Goal: Transaction & Acquisition: Purchase product/service

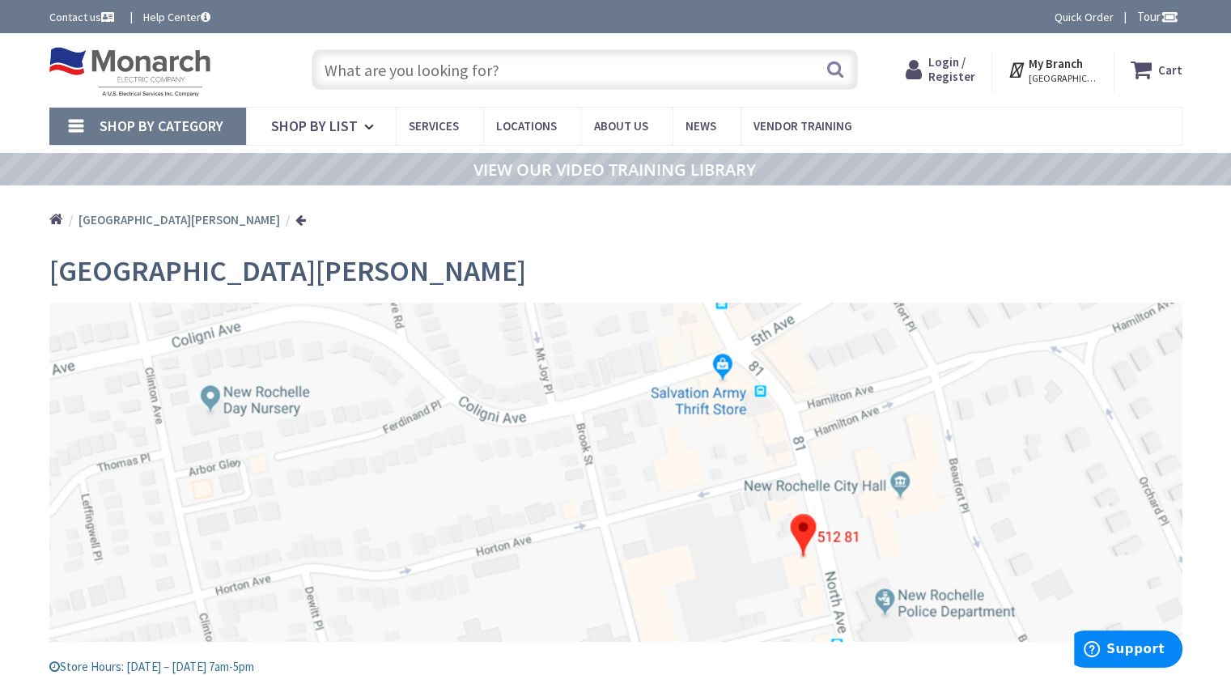
click at [671, 240] on div "Home New Rochelle" at bounding box center [616, 213] width 1214 height 57
click at [367, 128] on icon at bounding box center [371, 127] width 15 height 36
click at [405, 73] on input "text" at bounding box center [585, 69] width 546 height 40
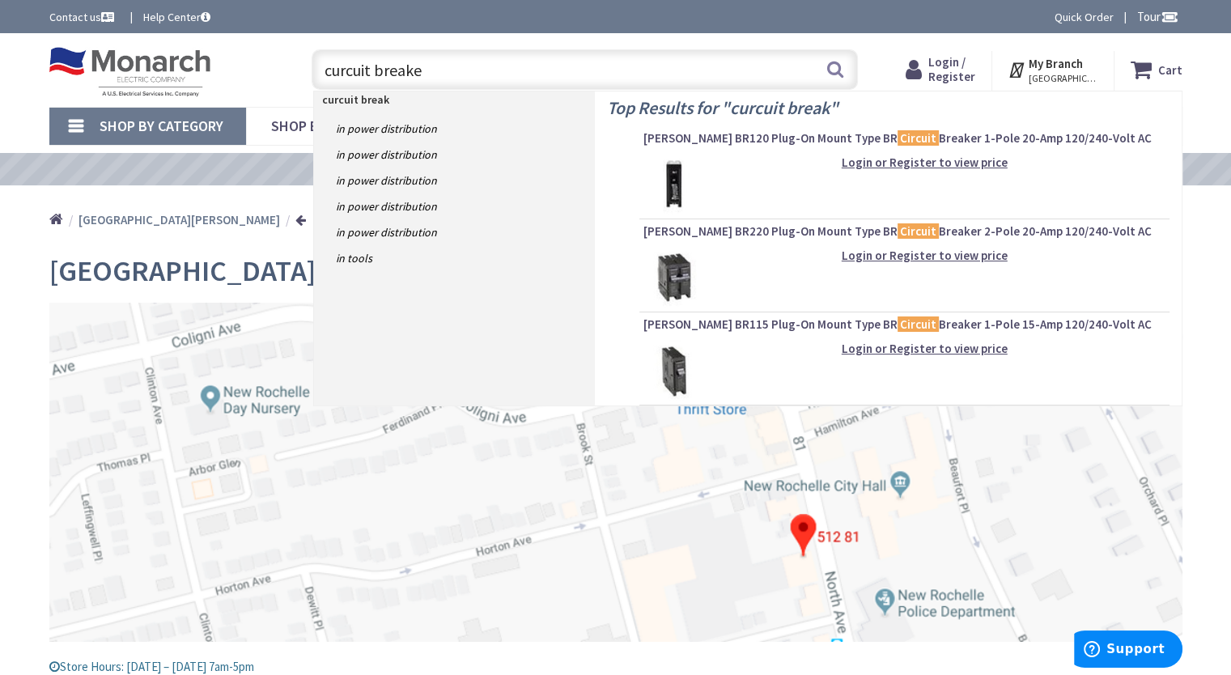
type input "curcuit breaker"
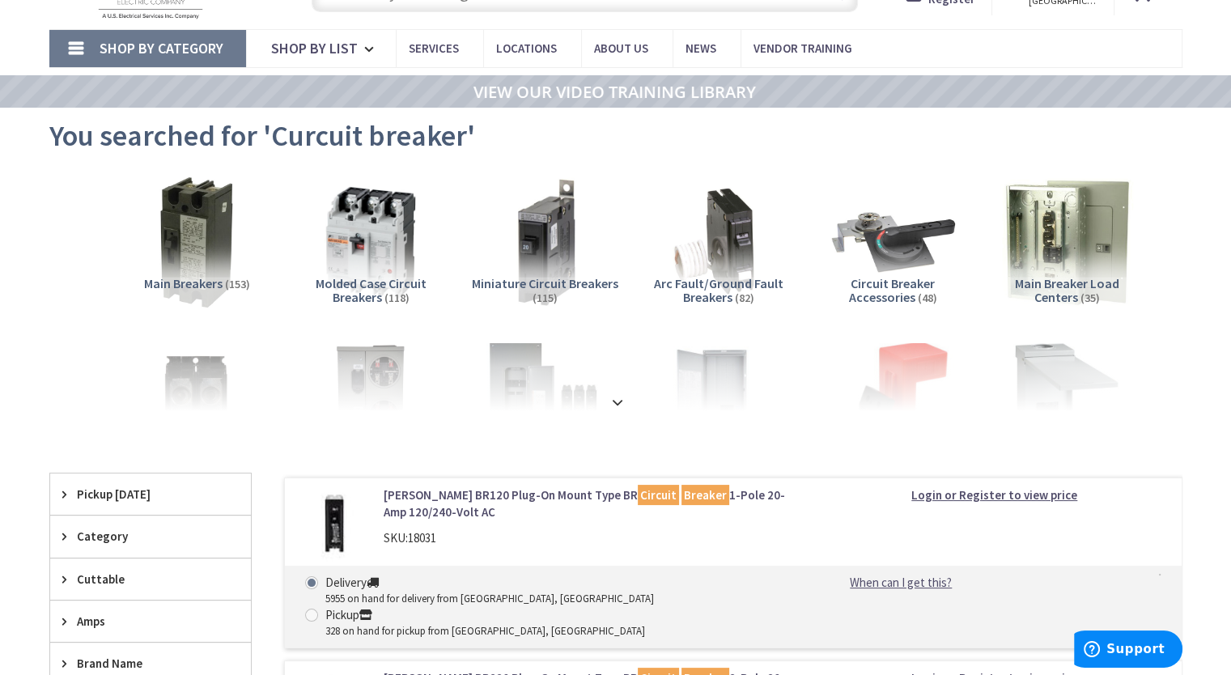
scroll to position [79, 0]
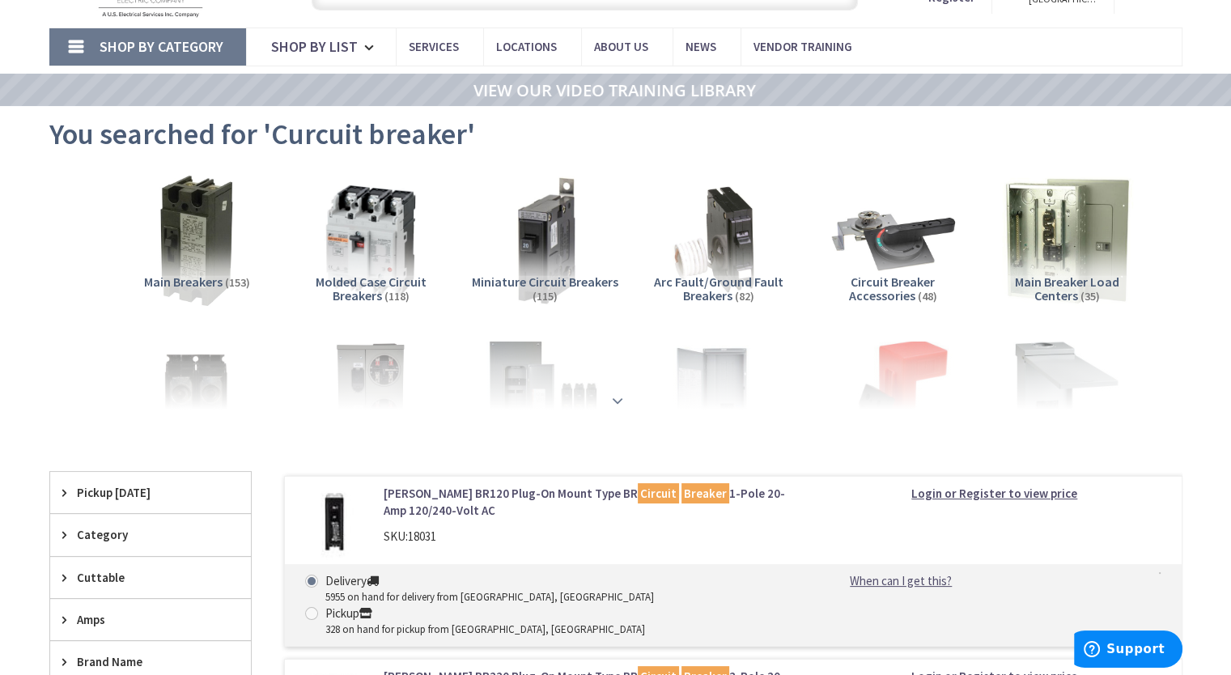
click at [615, 392] on strong at bounding box center [617, 401] width 19 height 18
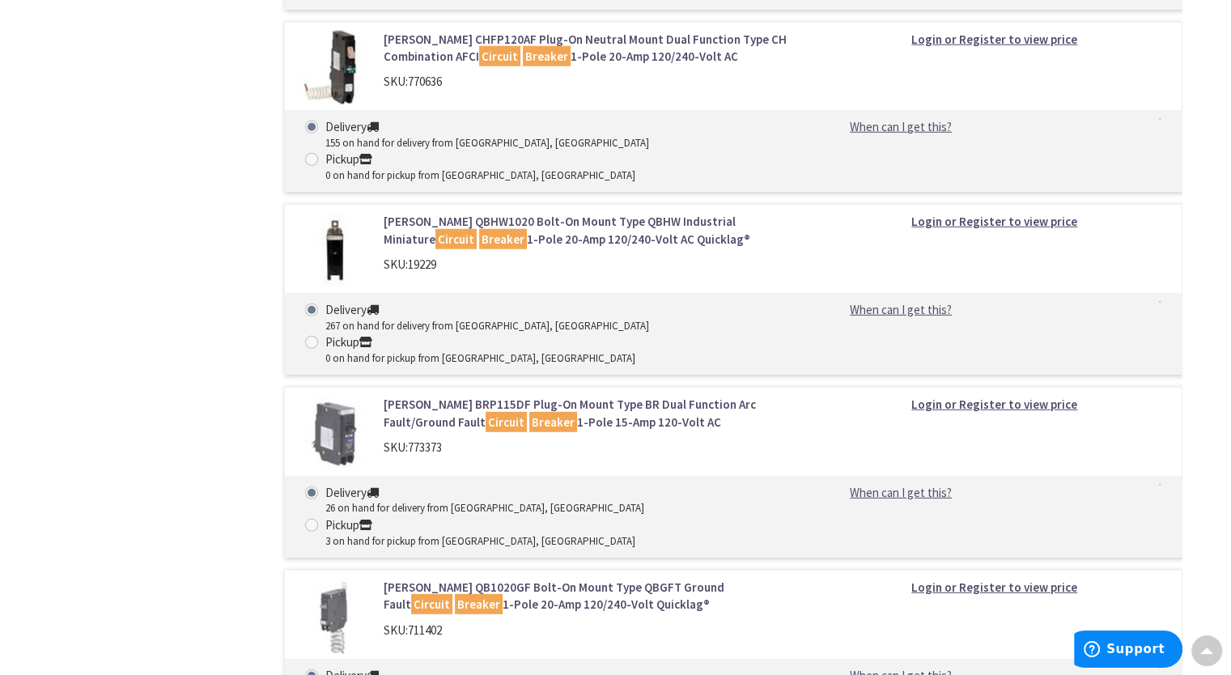
scroll to position [4428, 0]
radio input "true"
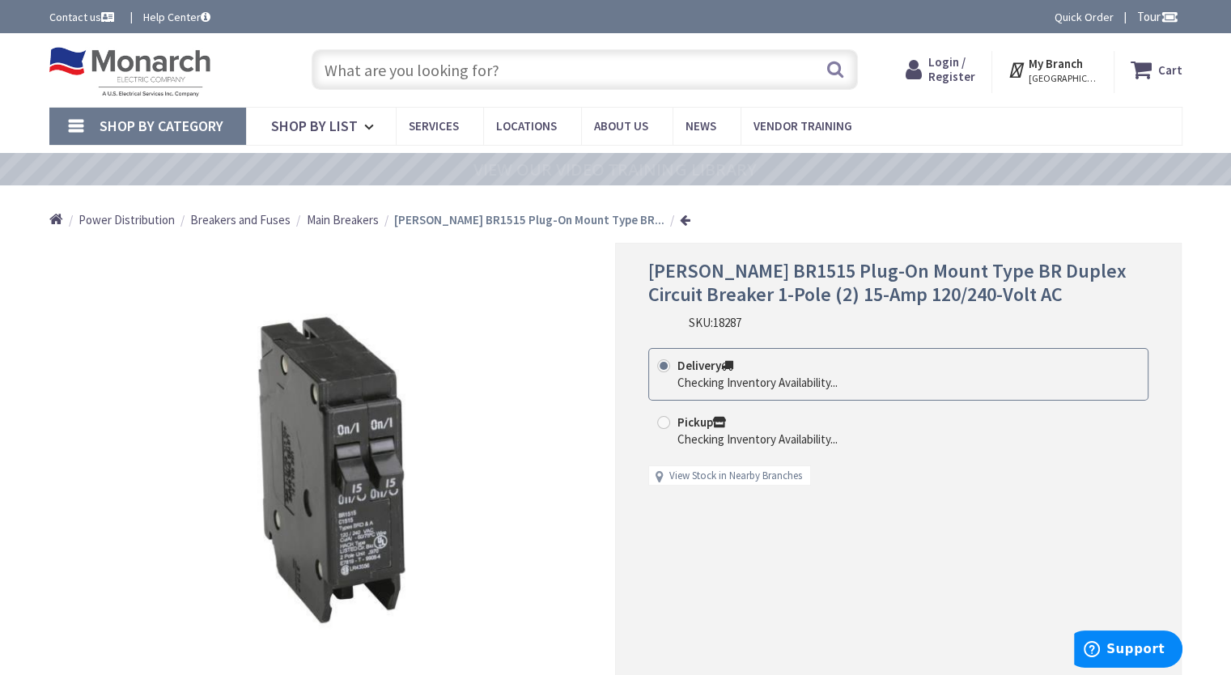
radio input "true"
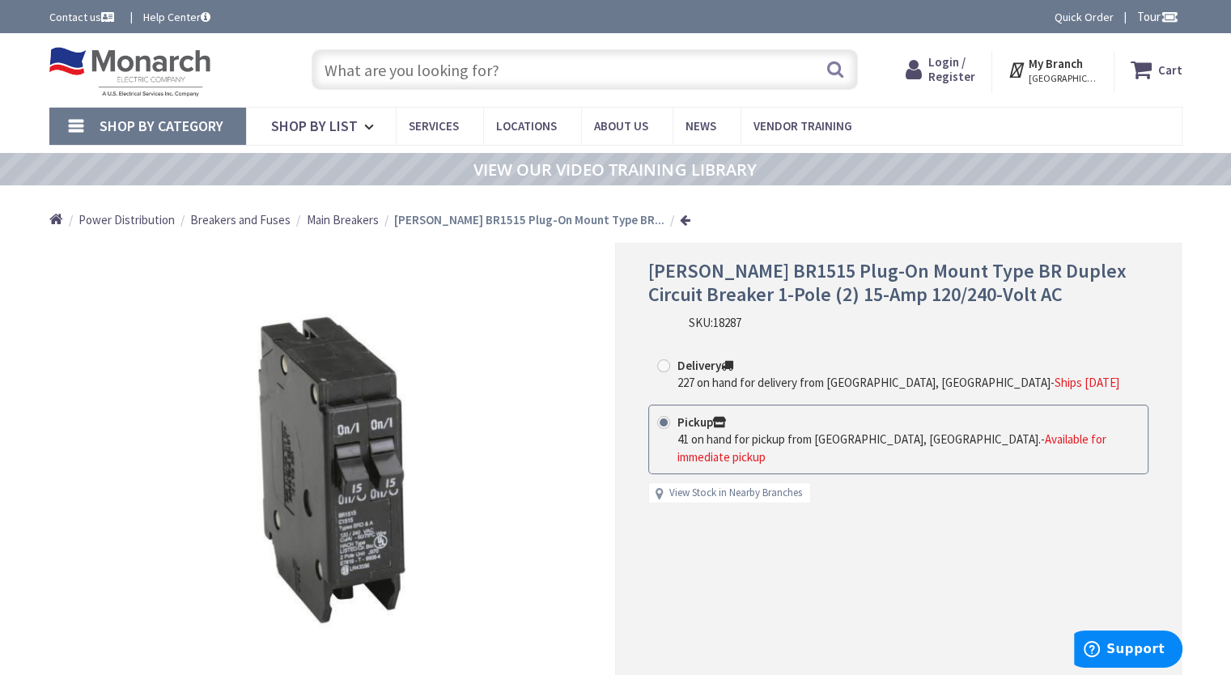
click at [521, 464] on img at bounding box center [332, 469] width 385 height 385
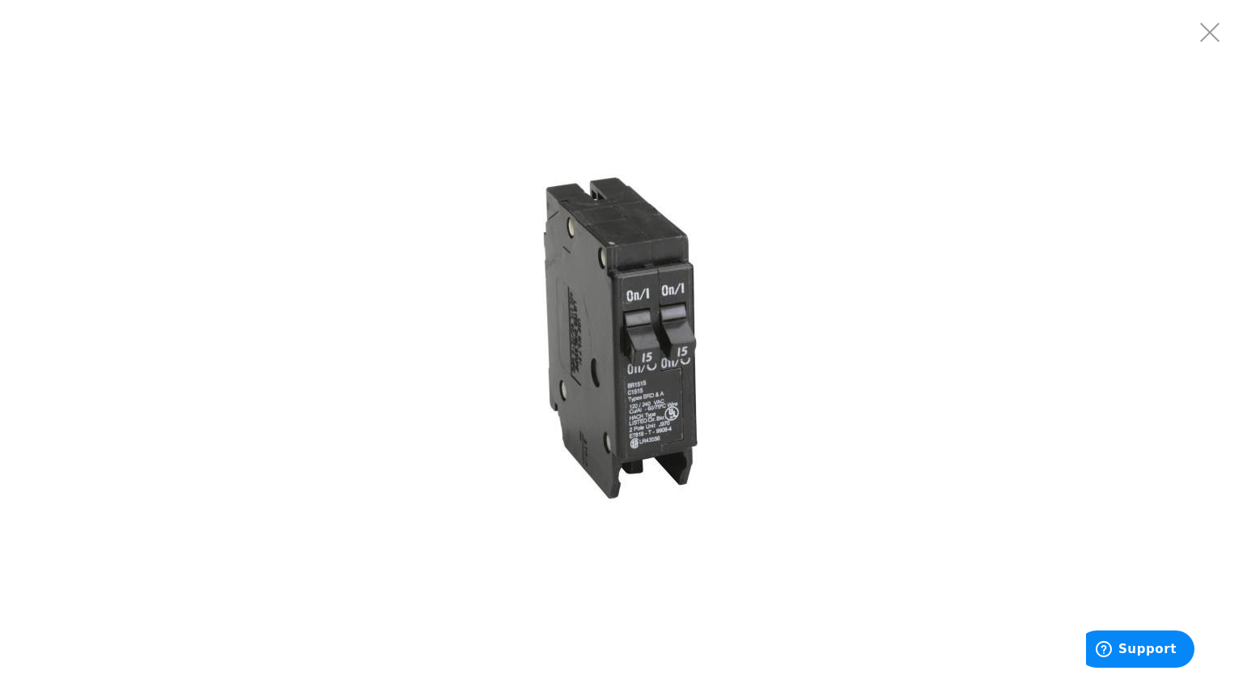
click at [784, 420] on img at bounding box center [621, 337] width 405 height 405
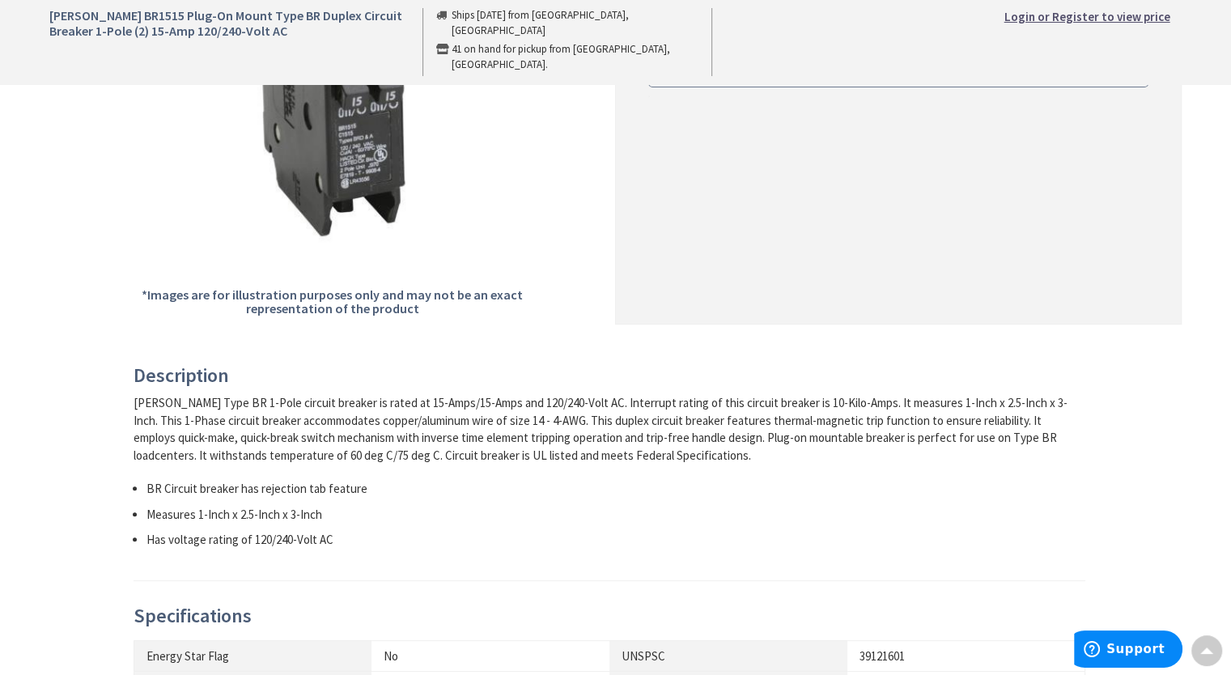
scroll to position [385, 0]
